Goal: Task Accomplishment & Management: Complete application form

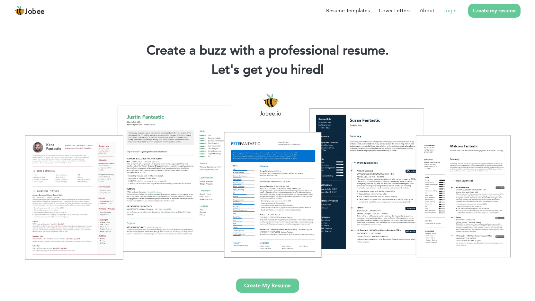
click at [454, 13] on link "Login" at bounding box center [449, 11] width 13 height 8
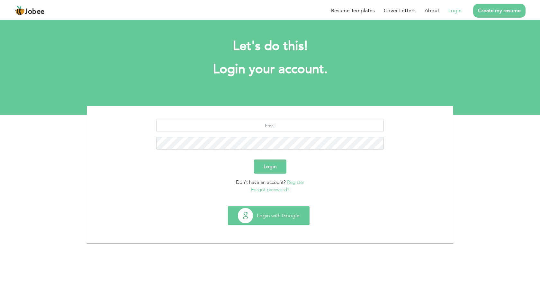
click at [278, 213] on button "Login with Google" at bounding box center [268, 216] width 81 height 19
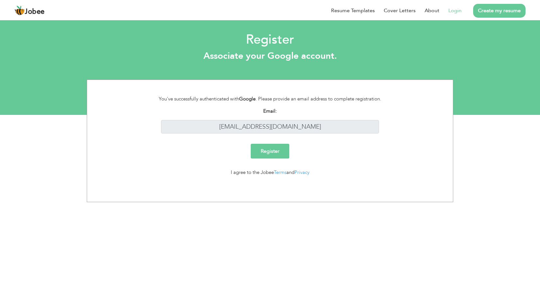
click at [281, 148] on input "Register" at bounding box center [270, 151] width 39 height 15
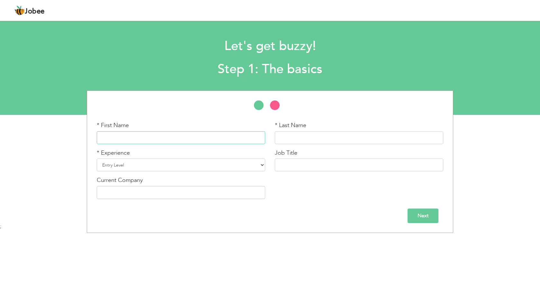
click at [211, 139] on input "text" at bounding box center [181, 137] width 168 height 13
type input "Qasim"
type input "Khalid"
click at [155, 162] on select "Entry Level Less than 1 Year 1 Year 2 Years 3 Years 4 Years 5 Years 6 Years 7 Y…" at bounding box center [181, 165] width 168 height 13
click at [27, 5] on div "Jobee Profile Resume Templates Resume Templates Cover Letters About My Resume W…" at bounding box center [270, 10] width 521 height 17
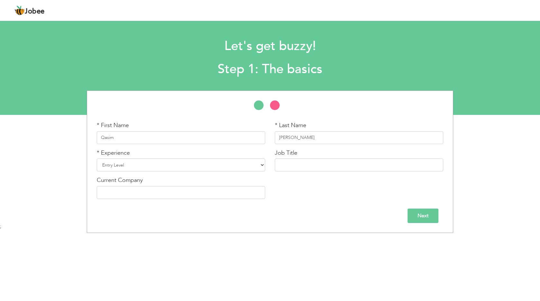
click at [27, 10] on span "Jobee" at bounding box center [35, 11] width 20 height 7
click at [18, 12] on img at bounding box center [19, 10] width 10 height 10
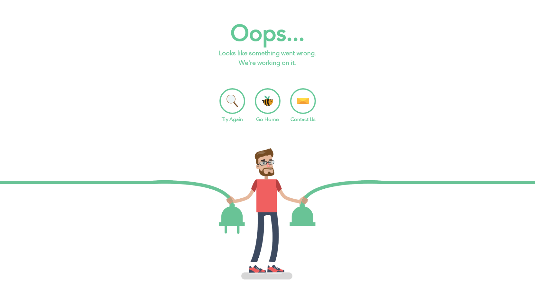
scroll to position [2, 0]
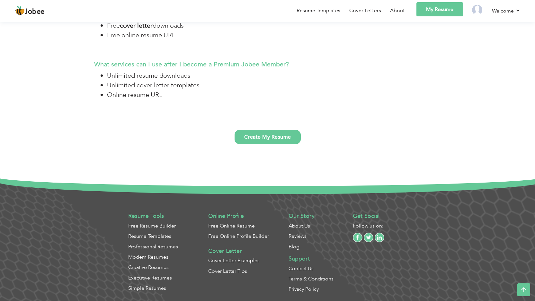
scroll to position [1604, 0]
click at [487, 31] on link "Settings" at bounding box center [492, 31] width 58 height 14
